Goal: Navigation & Orientation: Find specific page/section

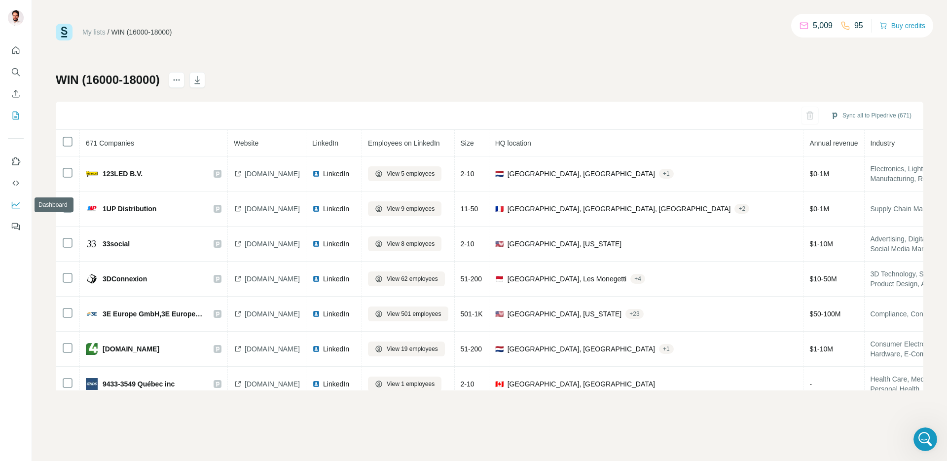
click at [16, 200] on icon "Dashboard" at bounding box center [16, 205] width 10 height 10
